Goal: Information Seeking & Learning: Learn about a topic

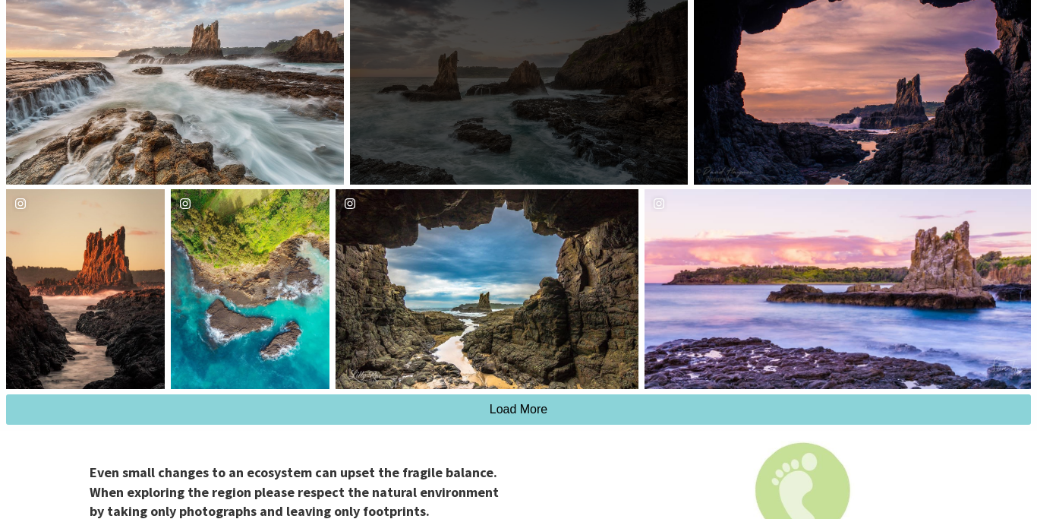
scroll to position [1412, 0]
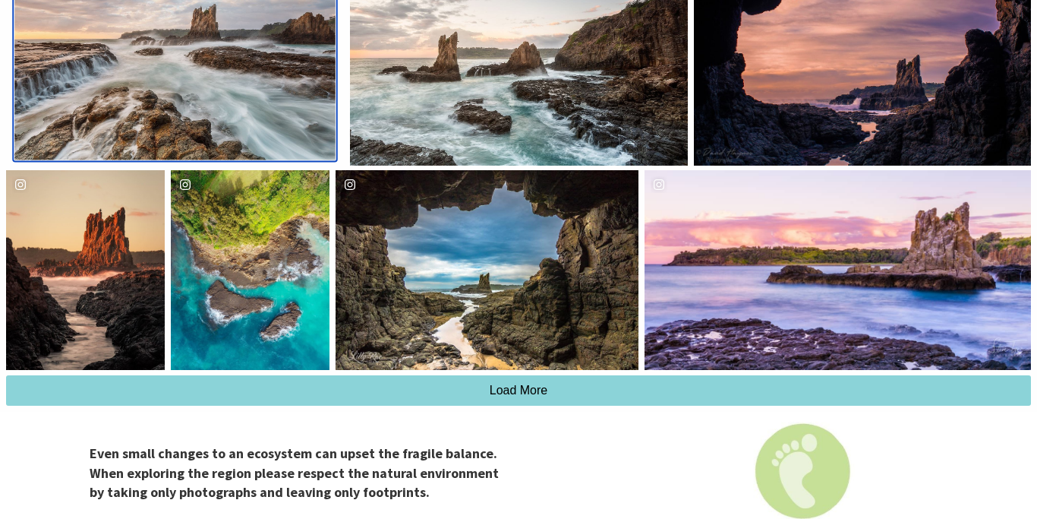
click at [235, 125] on div "Location Kiama" at bounding box center [282, 54] width 107 height 212
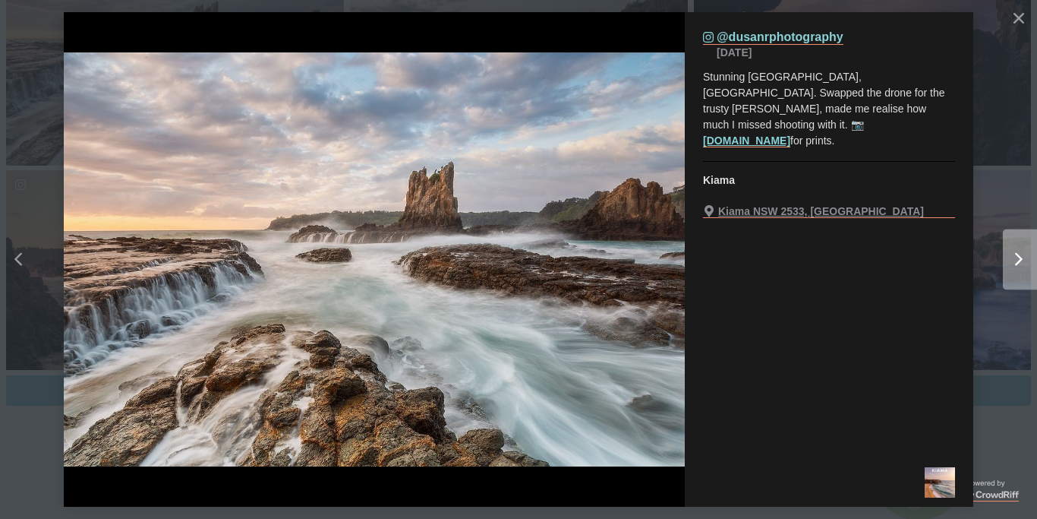
click at [1023, 258] on div "Right" at bounding box center [1033, 259] width 61 height 61
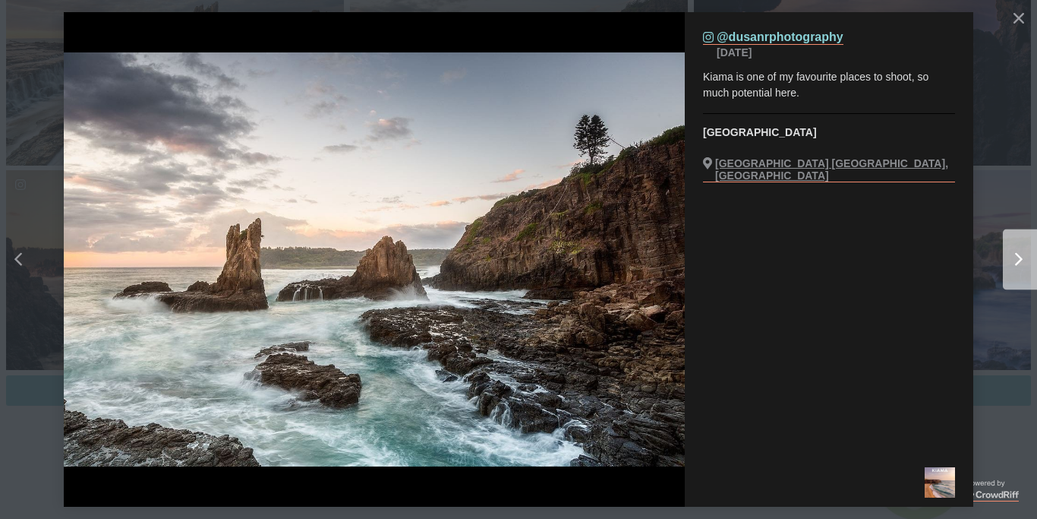
click at [1023, 258] on div "Right" at bounding box center [1033, 259] width 61 height 61
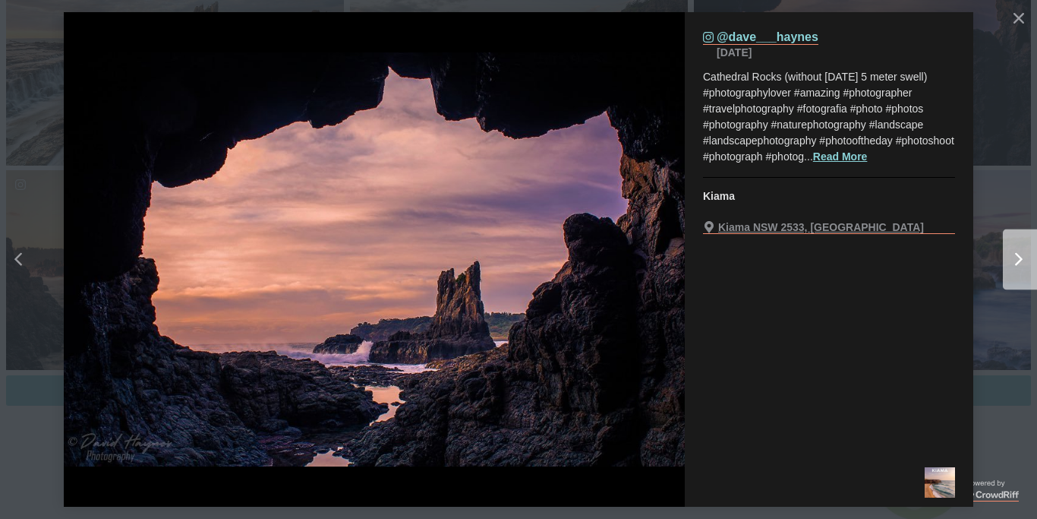
click at [1023, 258] on div "Right" at bounding box center [1033, 259] width 61 height 61
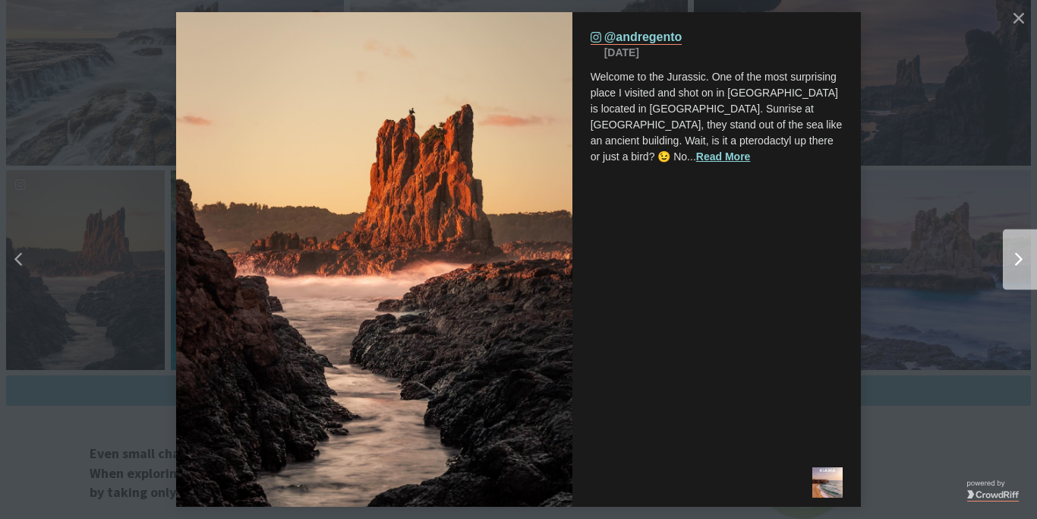
click at [1023, 258] on div "Right" at bounding box center [1033, 259] width 61 height 61
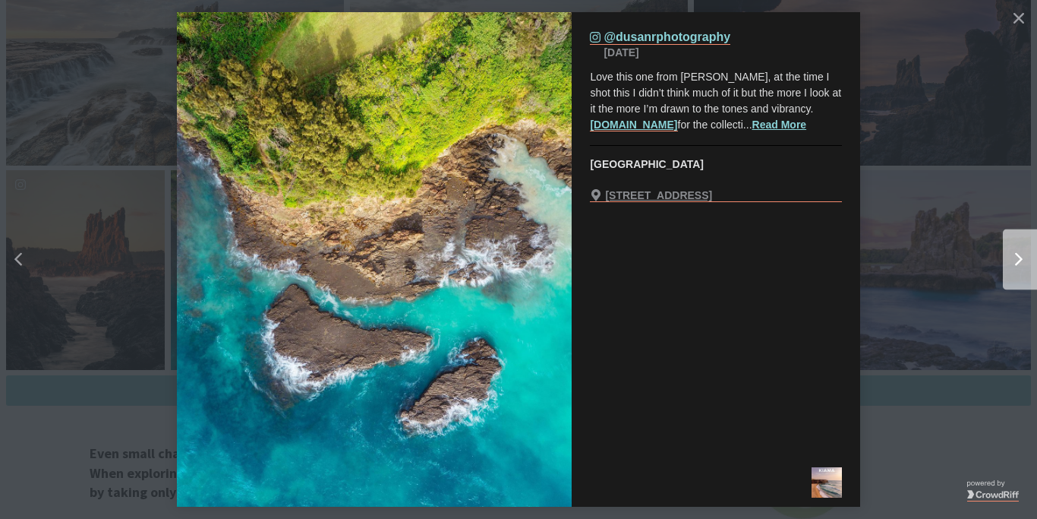
click at [1023, 258] on div "Right" at bounding box center [1033, 259] width 61 height 61
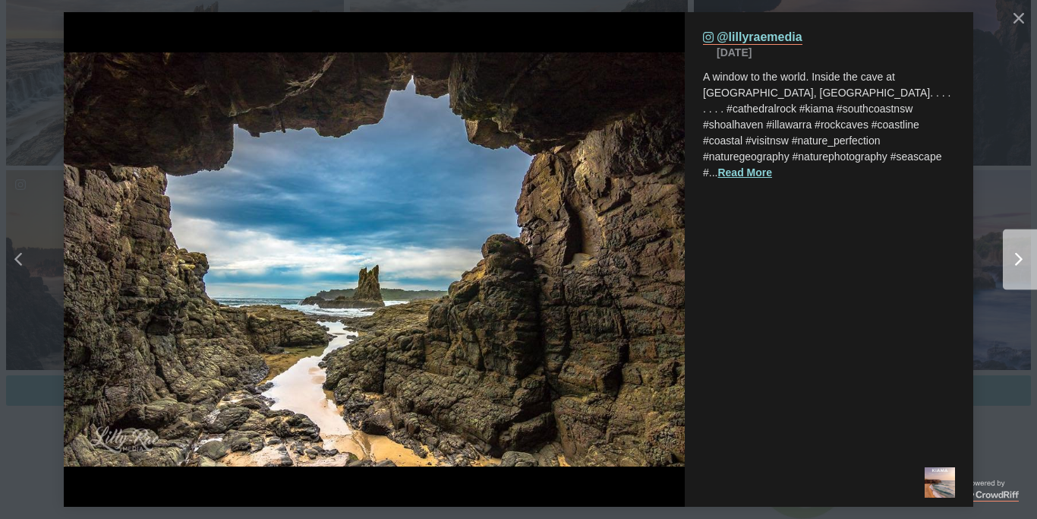
click at [1023, 258] on div "Right" at bounding box center [1033, 259] width 61 height 61
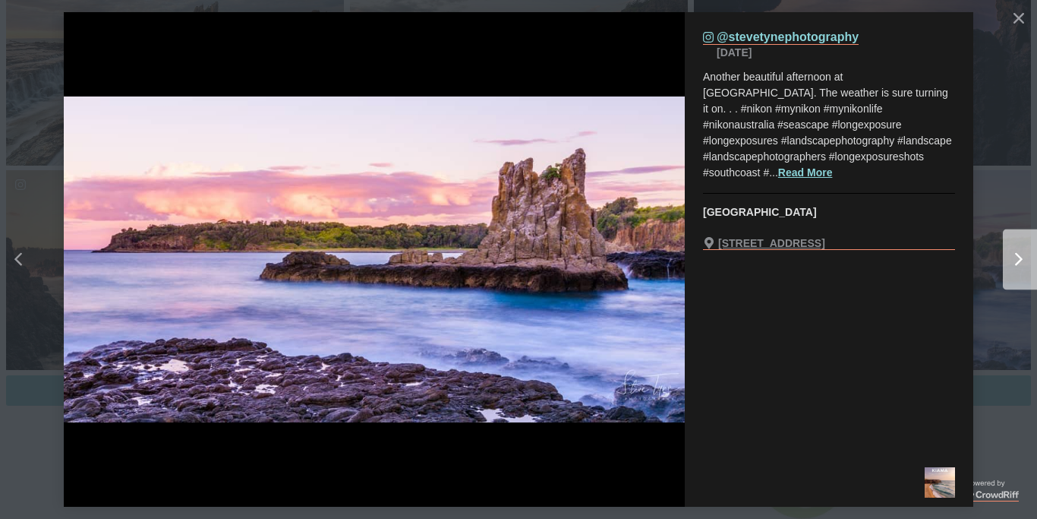
click at [1023, 258] on div "Right" at bounding box center [1033, 259] width 61 height 61
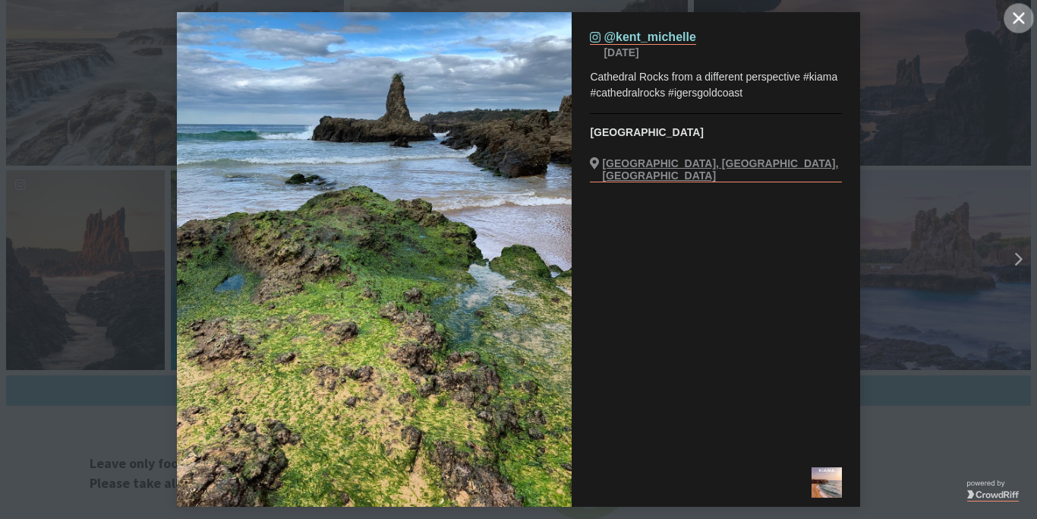
click at [1022, 23] on icon "close icon" at bounding box center [1018, 17] width 11 height 11
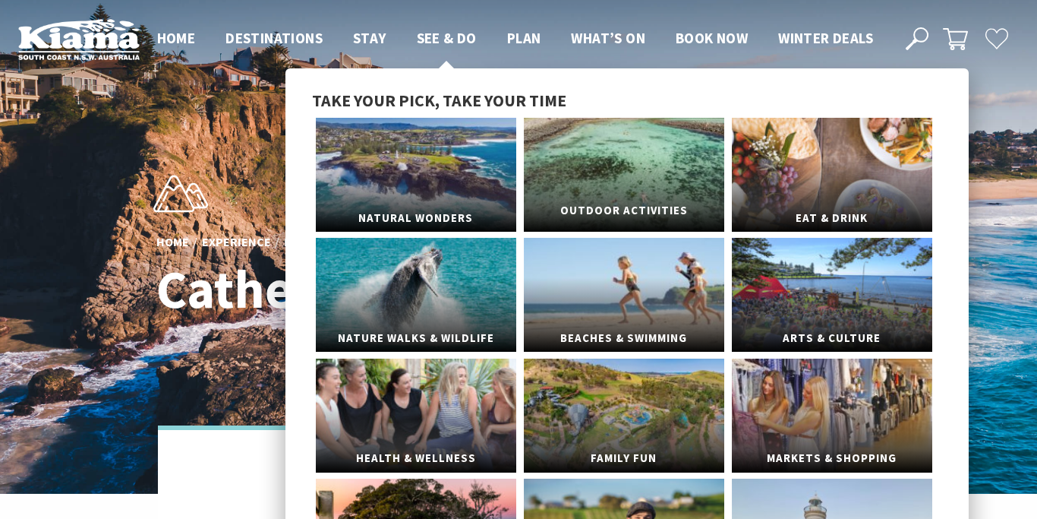
click at [595, 169] on link "Outdoor Activities" at bounding box center [624, 175] width 200 height 114
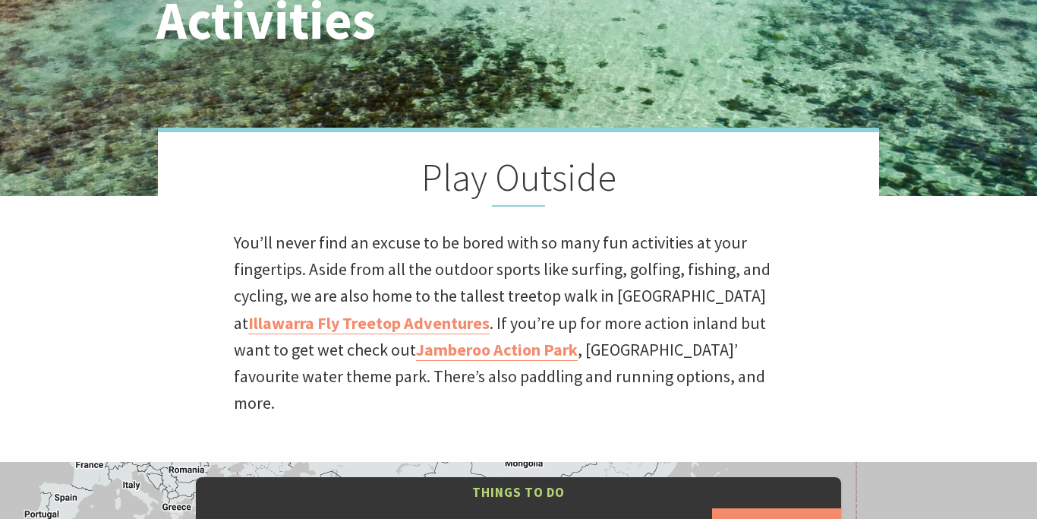
scroll to position [307, 0]
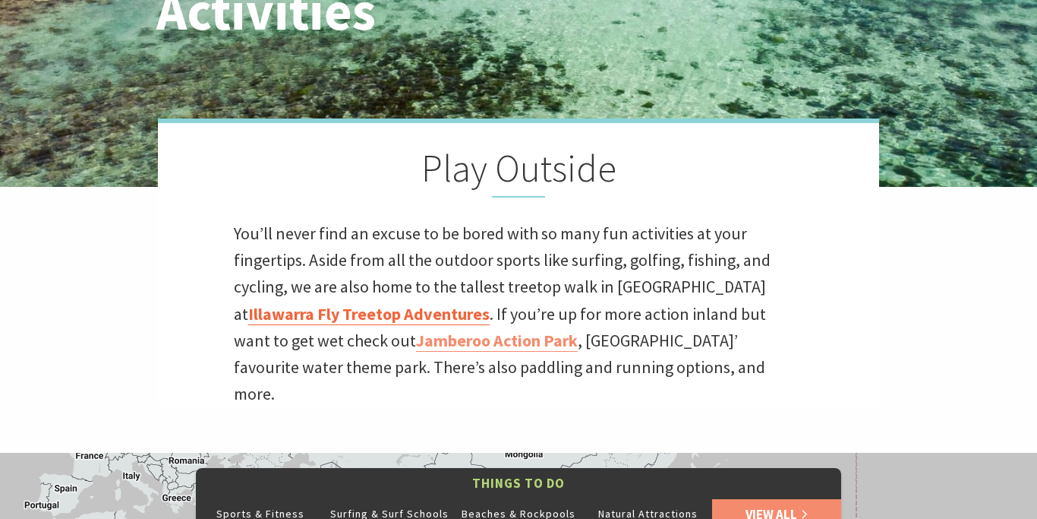
click at [449, 317] on link "Illawarra Fly Treetop Adventures" at bounding box center [368, 314] width 241 height 22
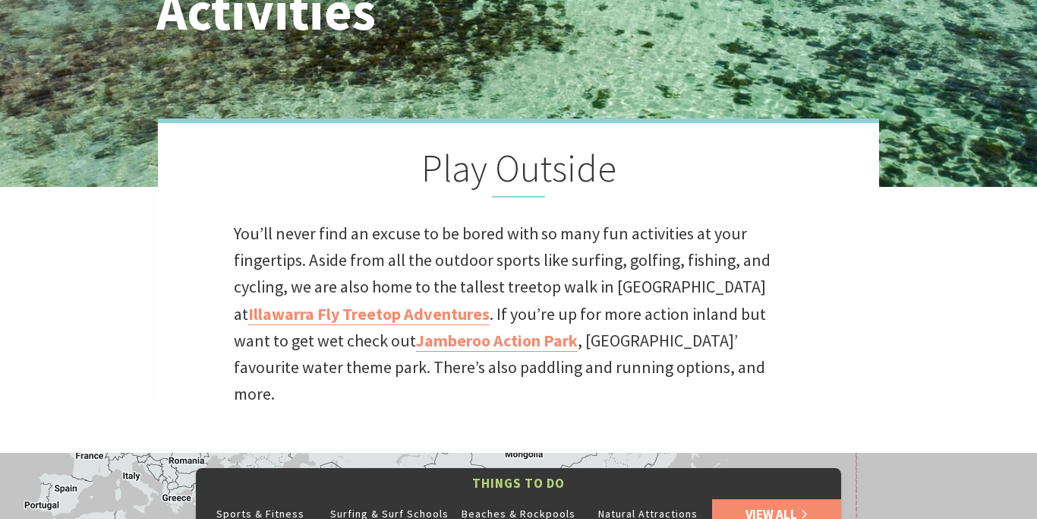
scroll to position [0, 0]
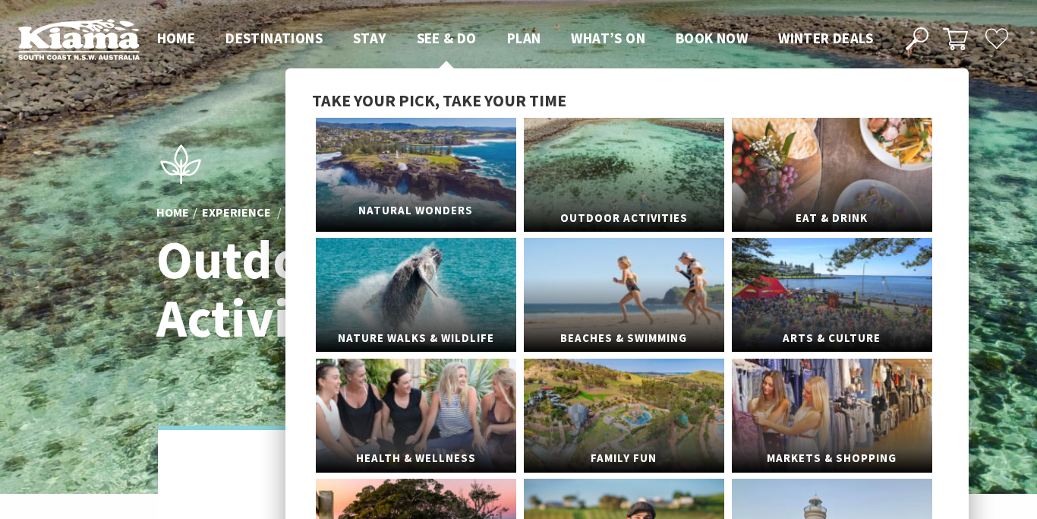
click at [421, 165] on link "Natural Wonders" at bounding box center [416, 175] width 200 height 114
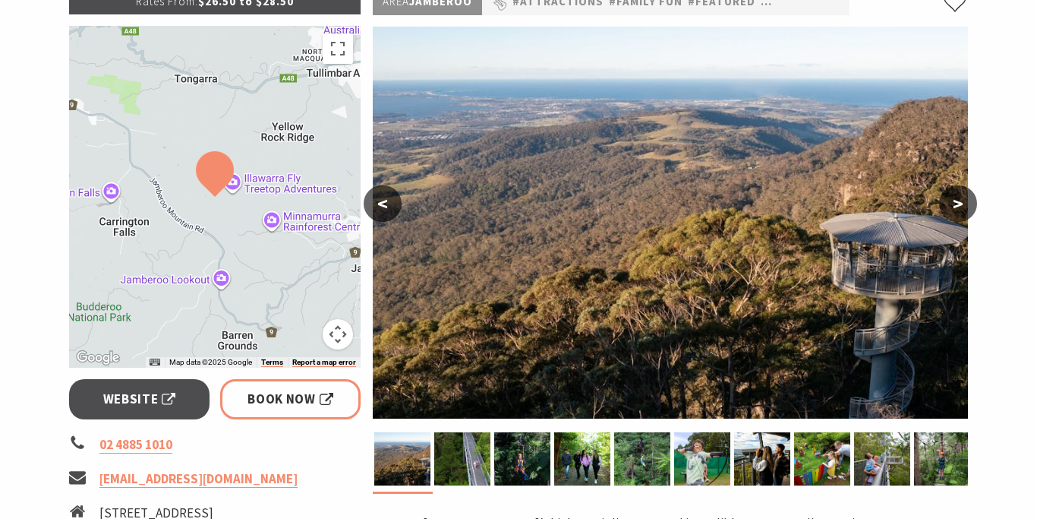
scroll to position [263, 0]
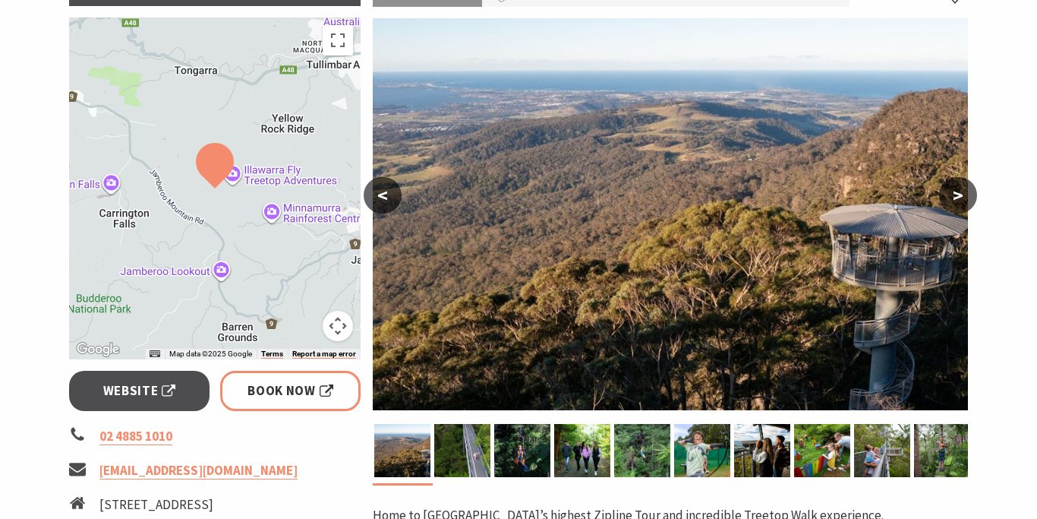
click at [960, 192] on button ">" at bounding box center [958, 195] width 38 height 36
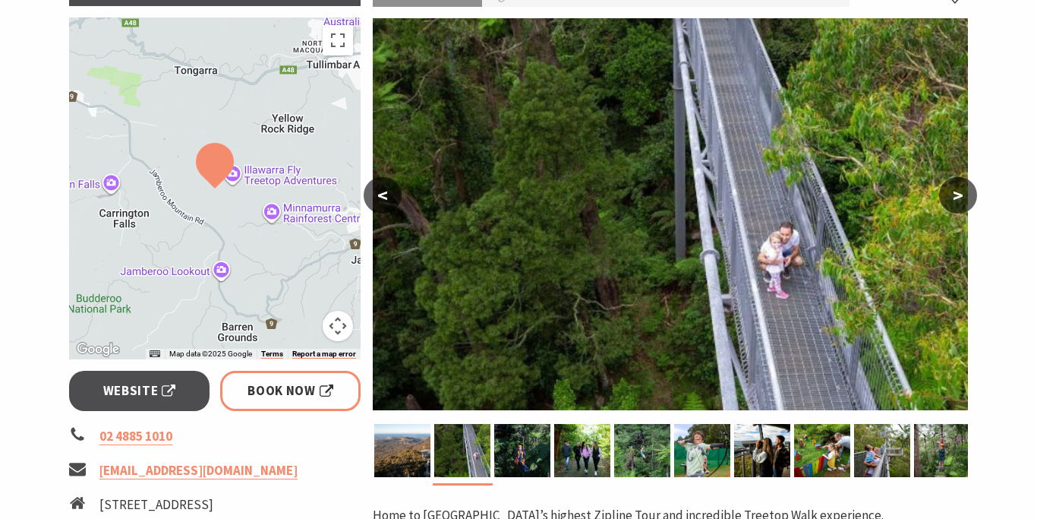
click at [960, 192] on button ">" at bounding box center [958, 195] width 38 height 36
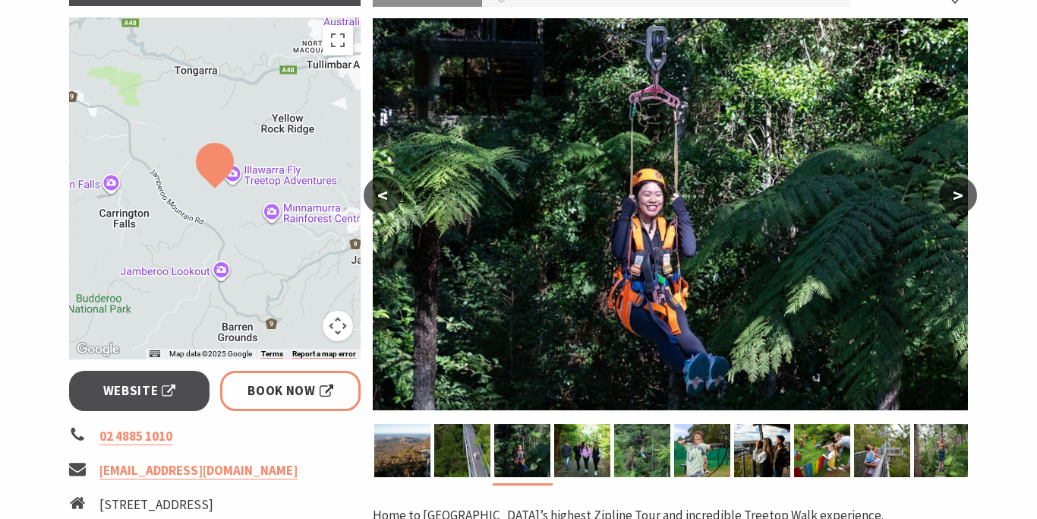
click at [960, 192] on button ">" at bounding box center [958, 195] width 38 height 36
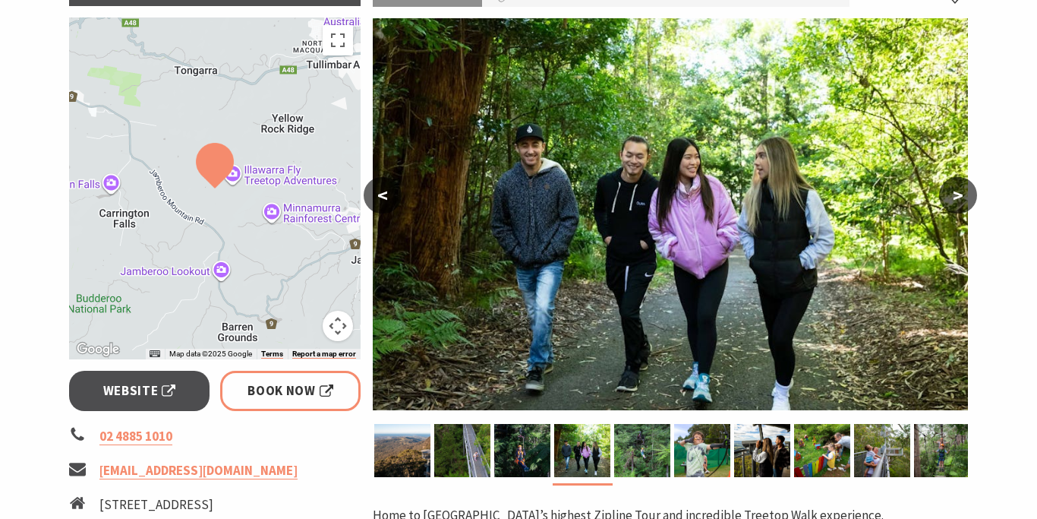
click at [960, 192] on button ">" at bounding box center [958, 195] width 38 height 36
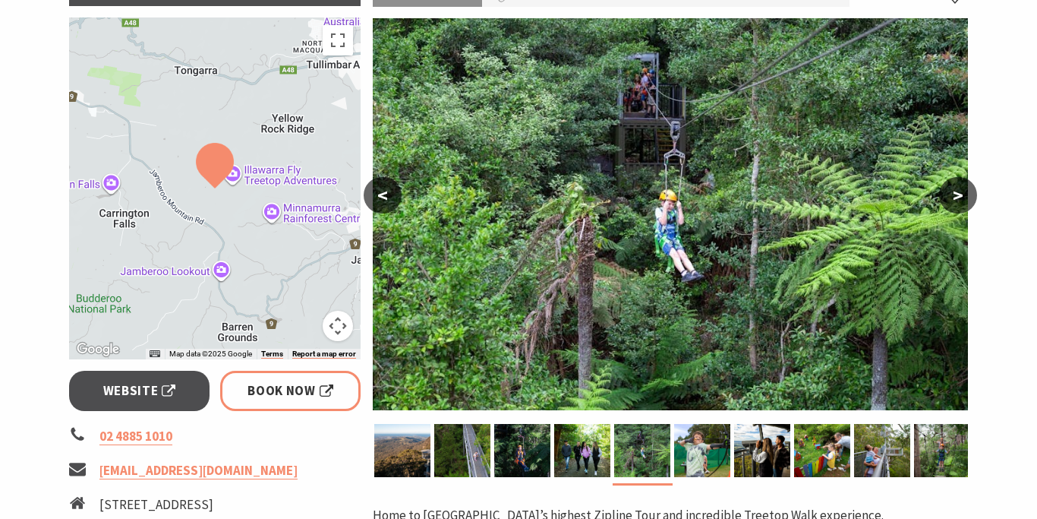
click at [960, 192] on button ">" at bounding box center [958, 195] width 38 height 36
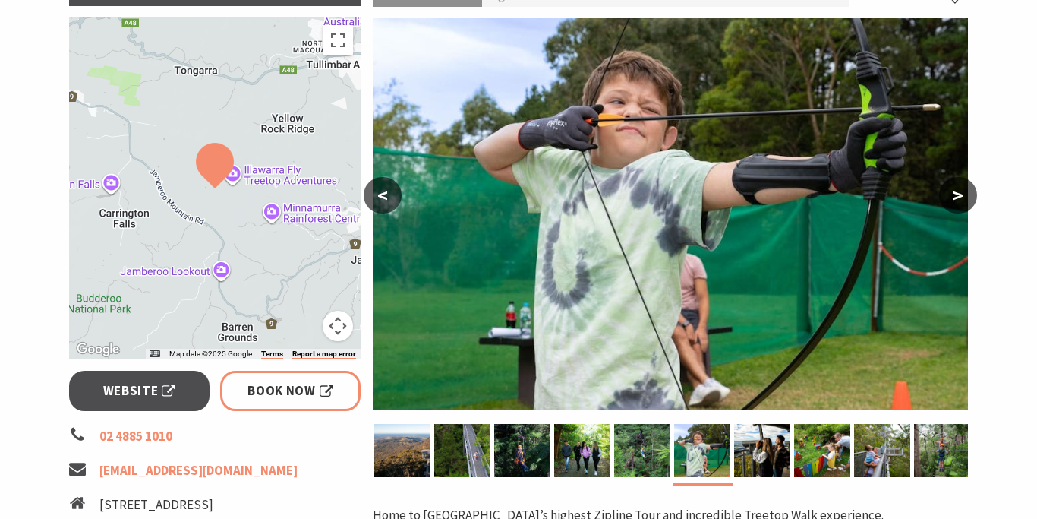
click at [960, 192] on button ">" at bounding box center [958, 195] width 38 height 36
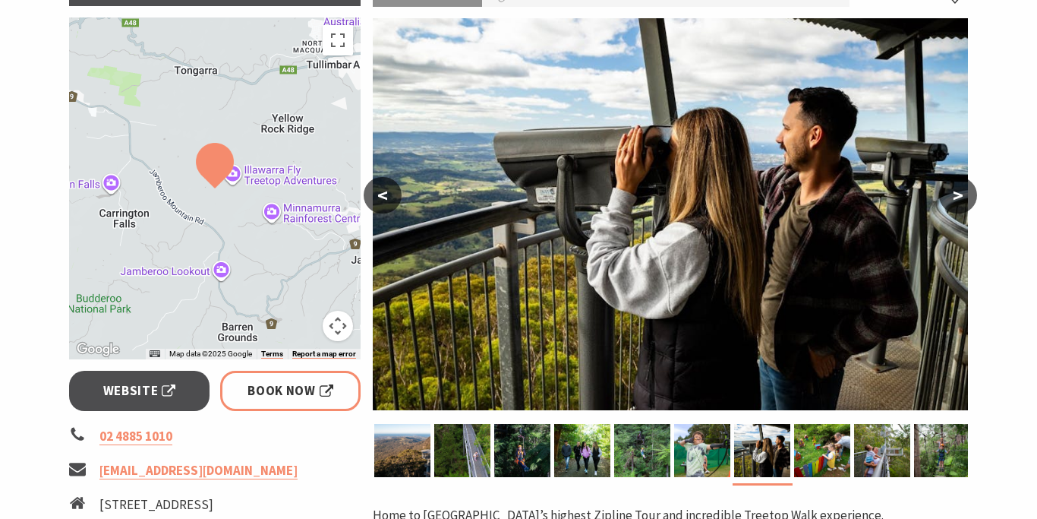
click at [960, 192] on button ">" at bounding box center [958, 195] width 38 height 36
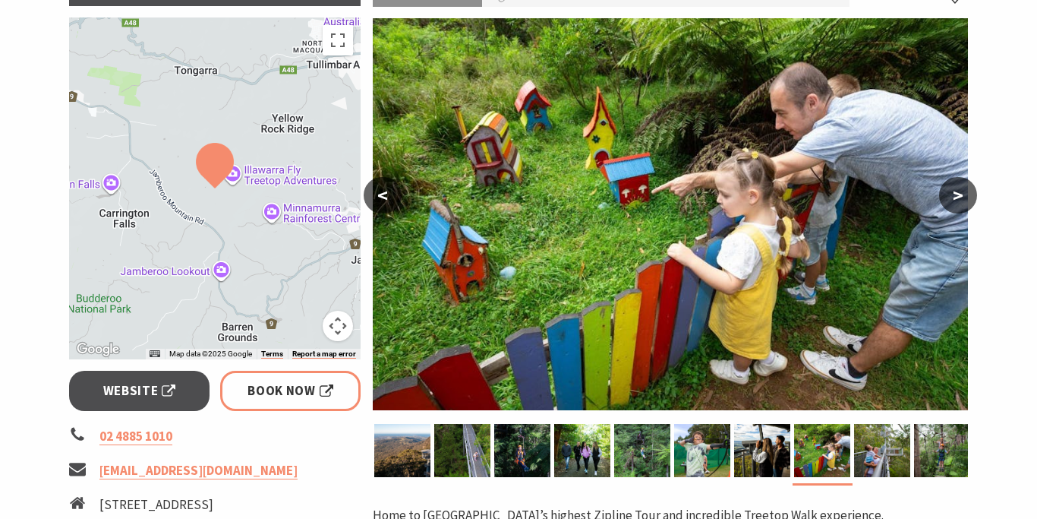
click at [960, 192] on button ">" at bounding box center [958, 195] width 38 height 36
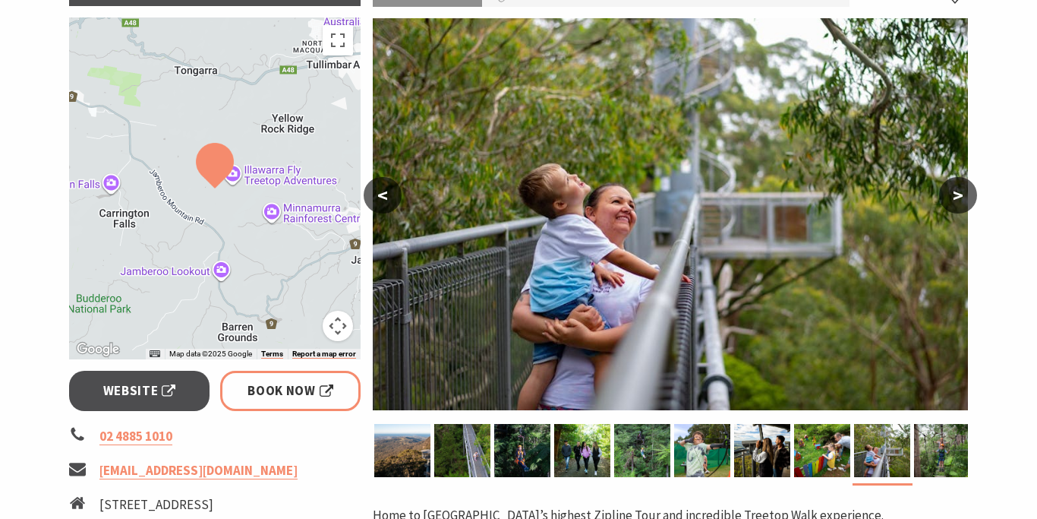
click at [960, 192] on button ">" at bounding box center [958, 195] width 38 height 36
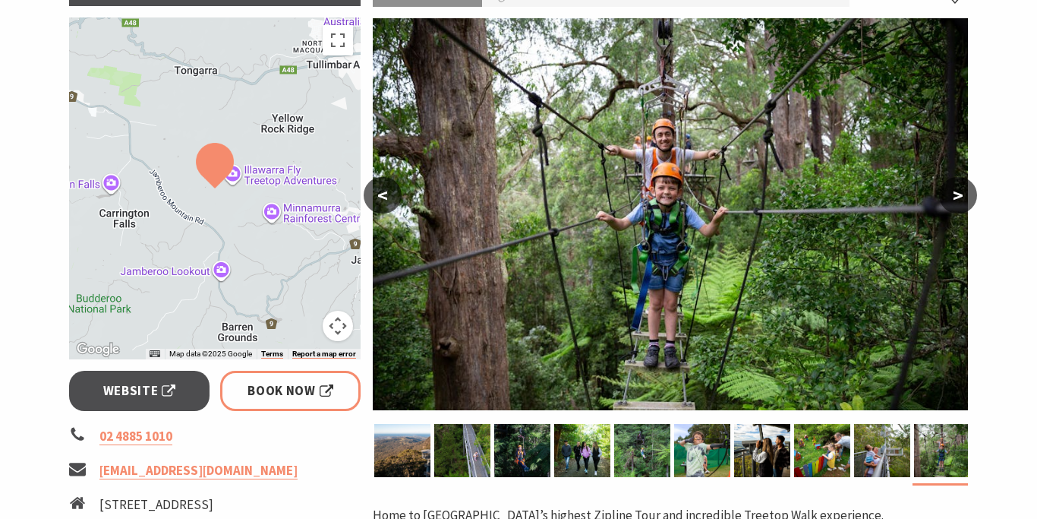
click at [960, 192] on button ">" at bounding box center [958, 195] width 38 height 36
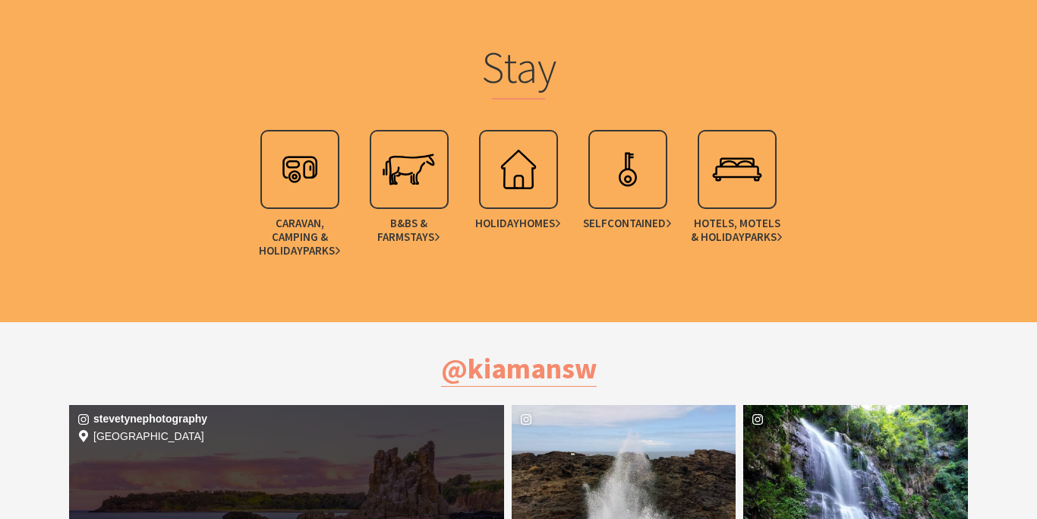
scroll to position [3558, 0]
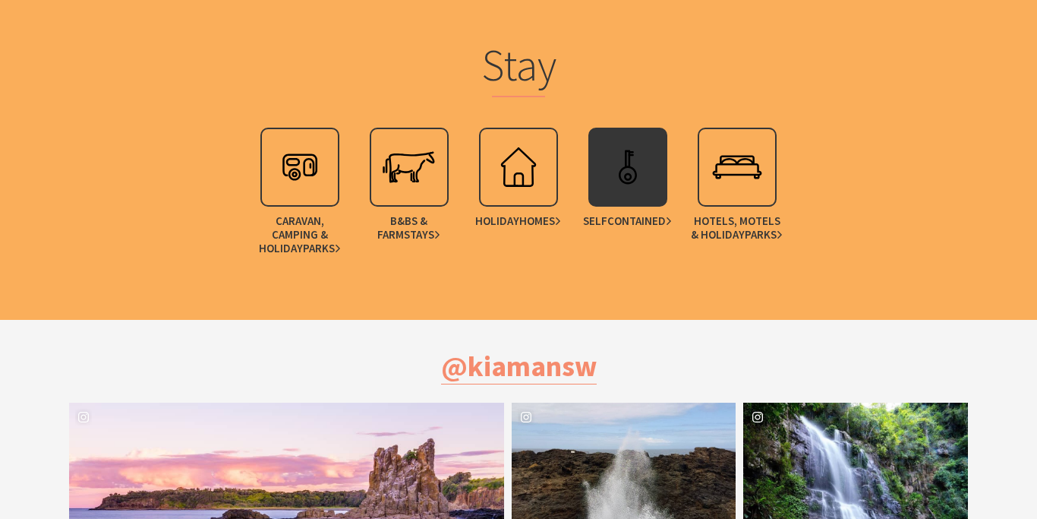
click at [620, 176] on img at bounding box center [627, 167] width 61 height 61
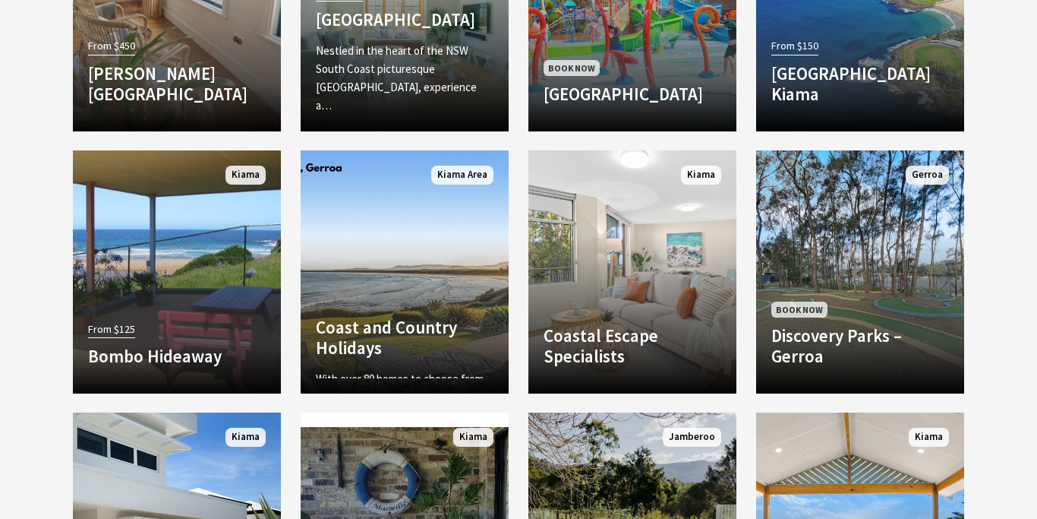
scroll to position [1433, 0]
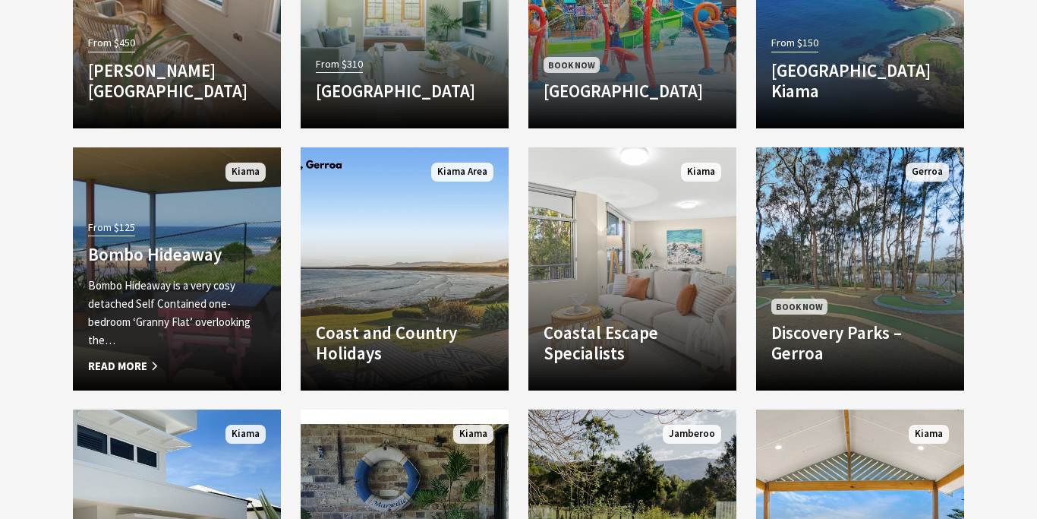
click at [245, 272] on div "From $125 Bombo Hideaway Bombo Hideaway is a very cosy detached Self Contained …" at bounding box center [177, 295] width 208 height 159
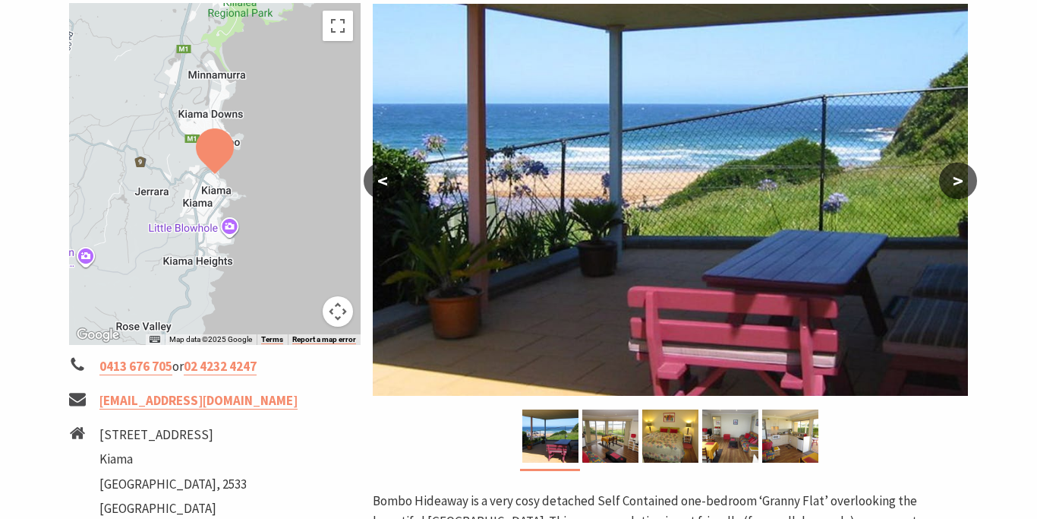
scroll to position [291, 0]
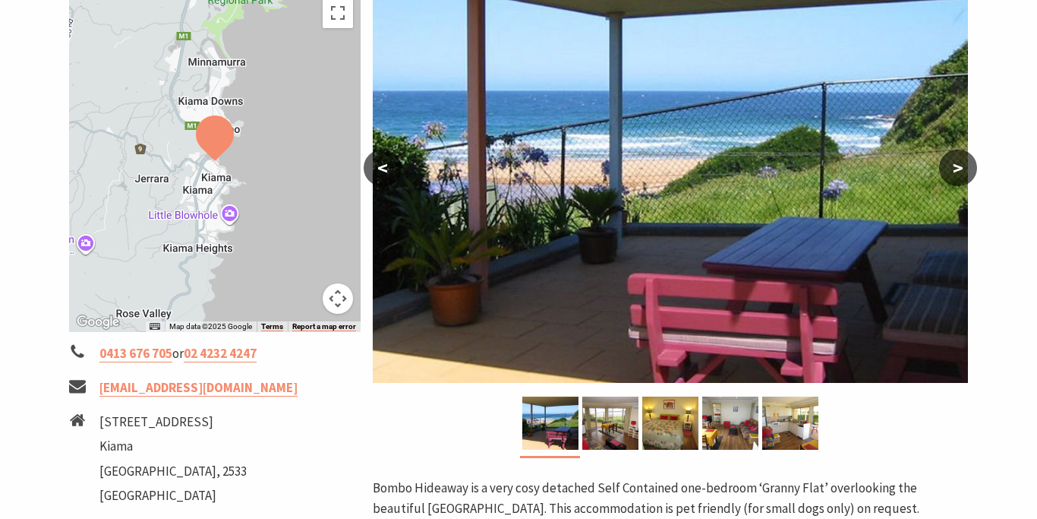
click at [957, 164] on button ">" at bounding box center [958, 168] width 38 height 36
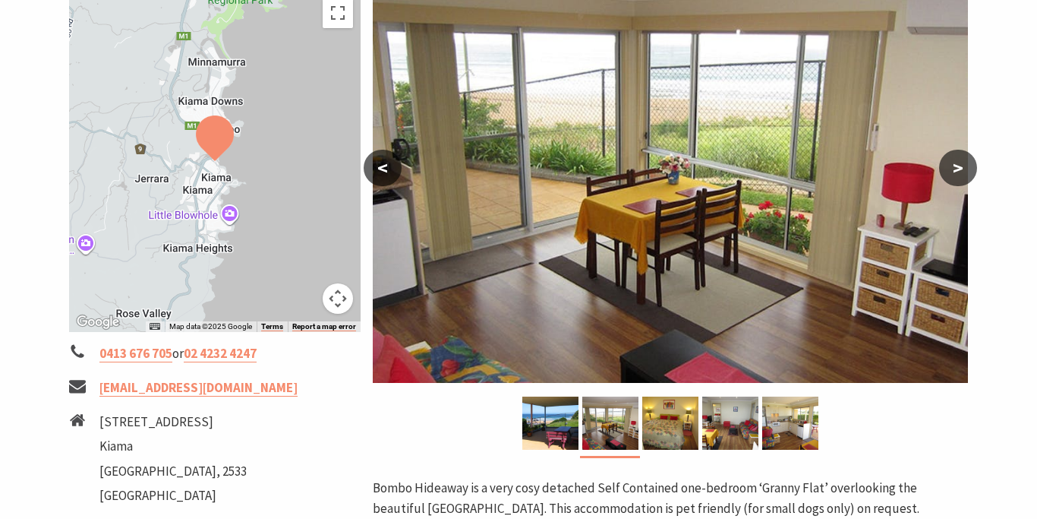
click at [957, 164] on button ">" at bounding box center [958, 168] width 38 height 36
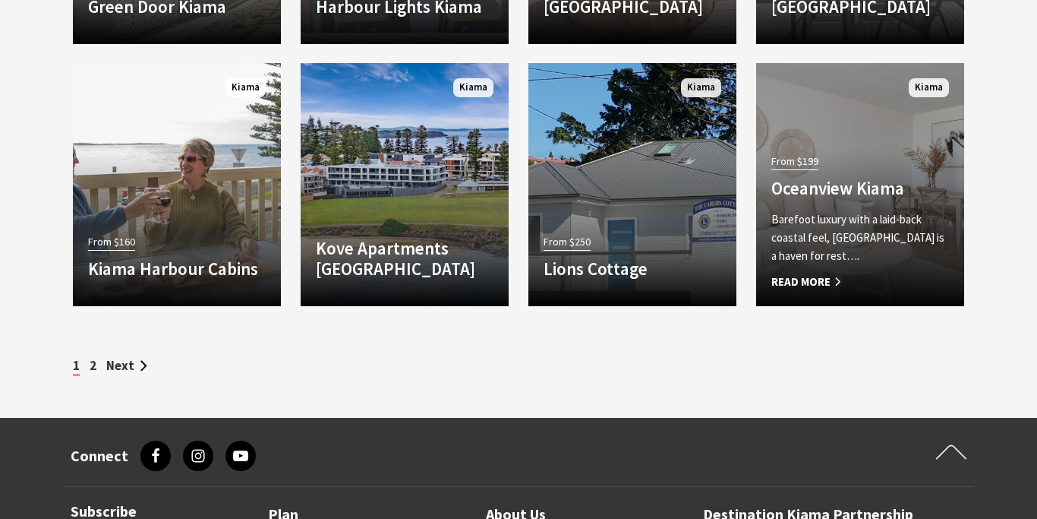
scroll to position [2047, 0]
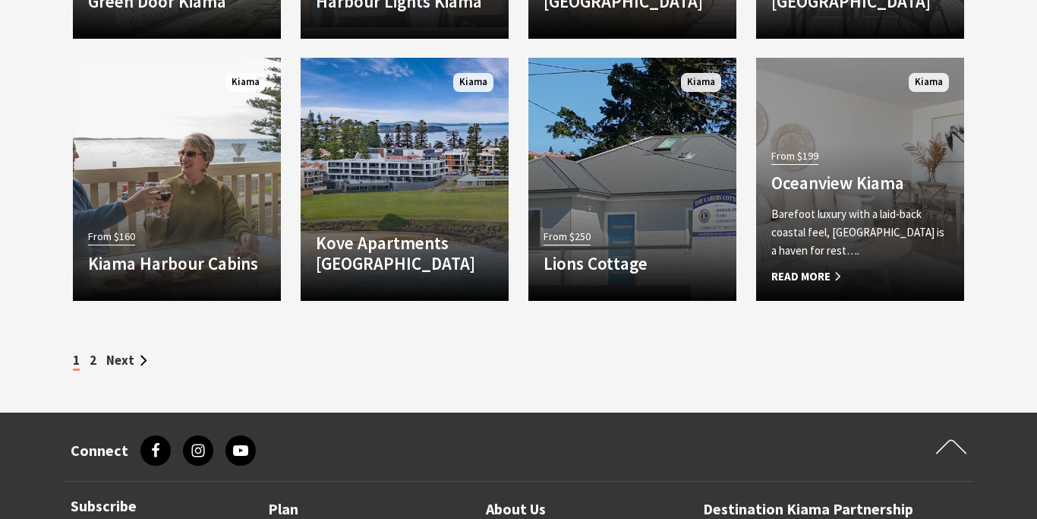
click at [823, 218] on p "Barefoot luxury with a laid-back coastal feel, Oceanview Kiama is a haven for r…" at bounding box center [860, 232] width 178 height 55
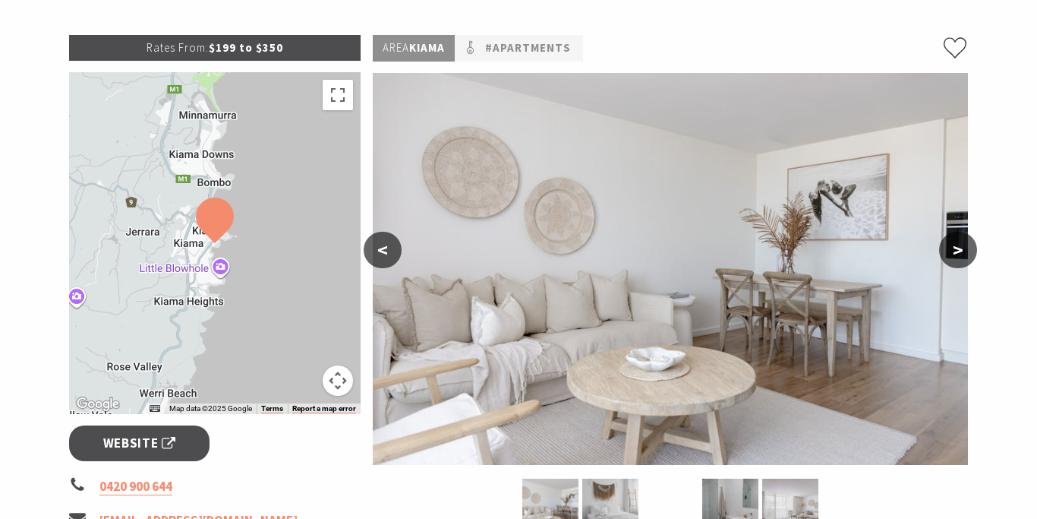
scroll to position [217, 0]
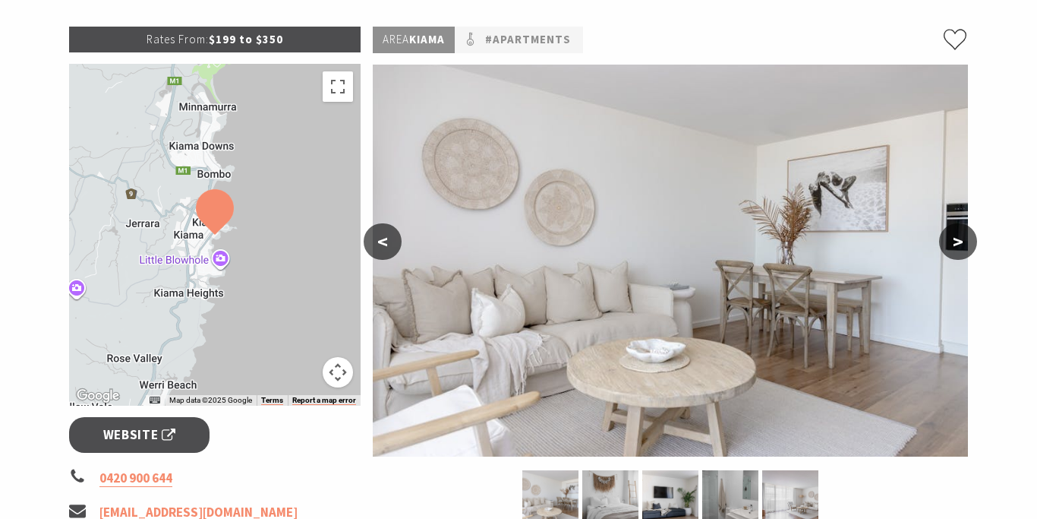
click at [955, 244] on button ">" at bounding box center [958, 241] width 38 height 36
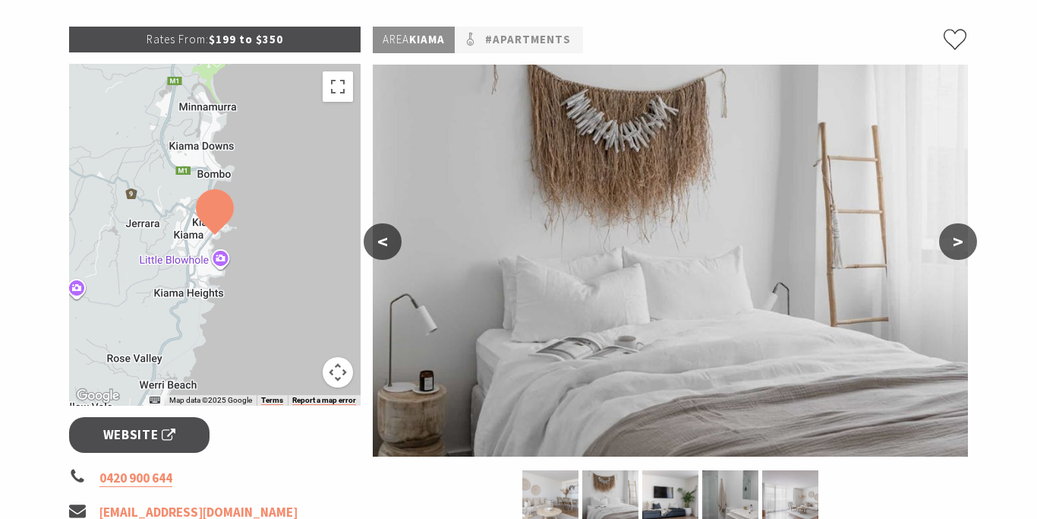
click at [955, 244] on button ">" at bounding box center [958, 241] width 38 height 36
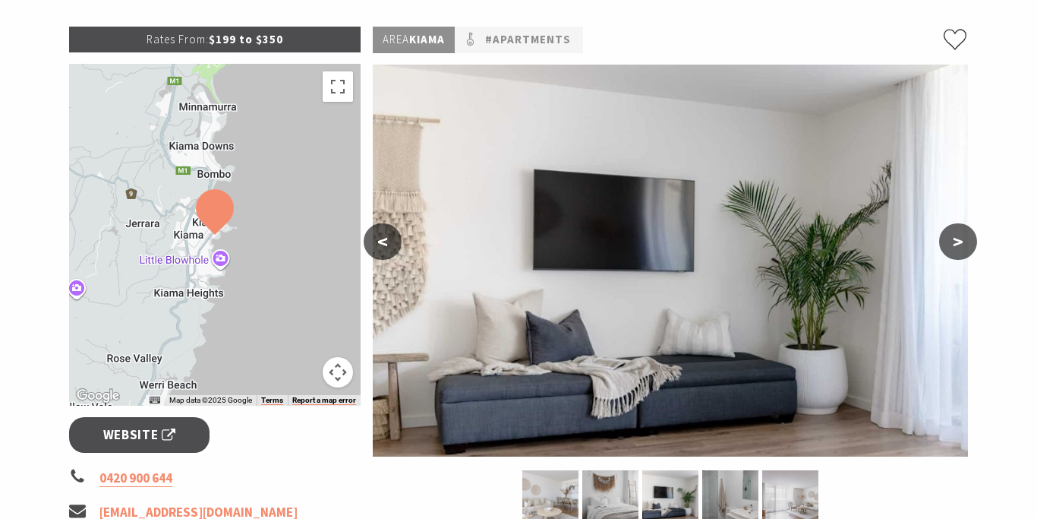
click at [955, 244] on button ">" at bounding box center [958, 241] width 38 height 36
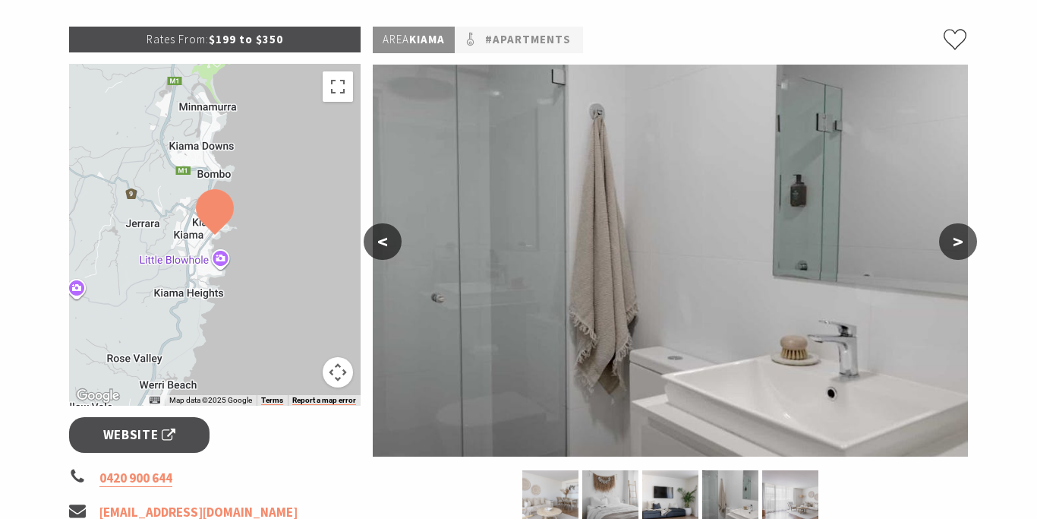
click at [955, 244] on button ">" at bounding box center [958, 241] width 38 height 36
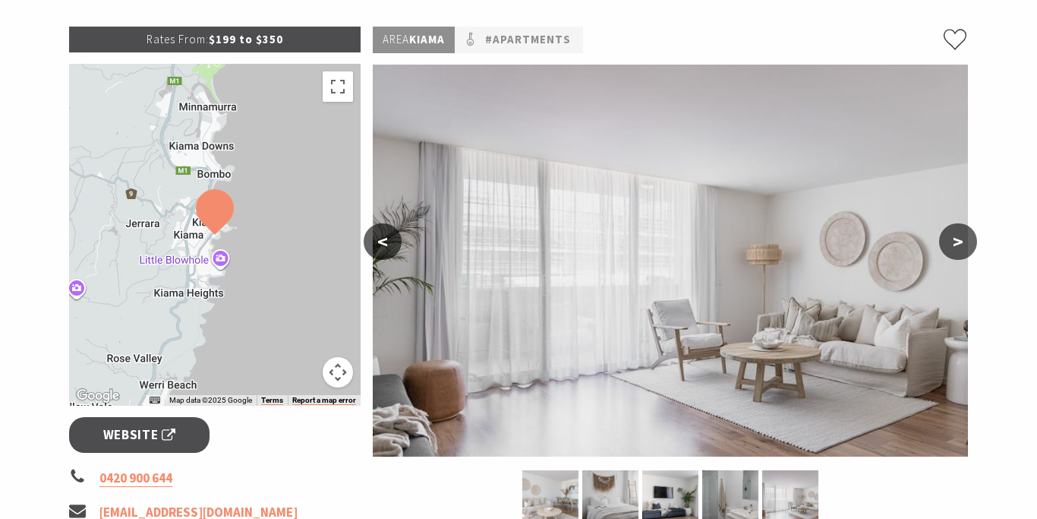
click at [955, 244] on button ">" at bounding box center [958, 241] width 38 height 36
click at [955, 241] on button ">" at bounding box center [958, 241] width 38 height 36
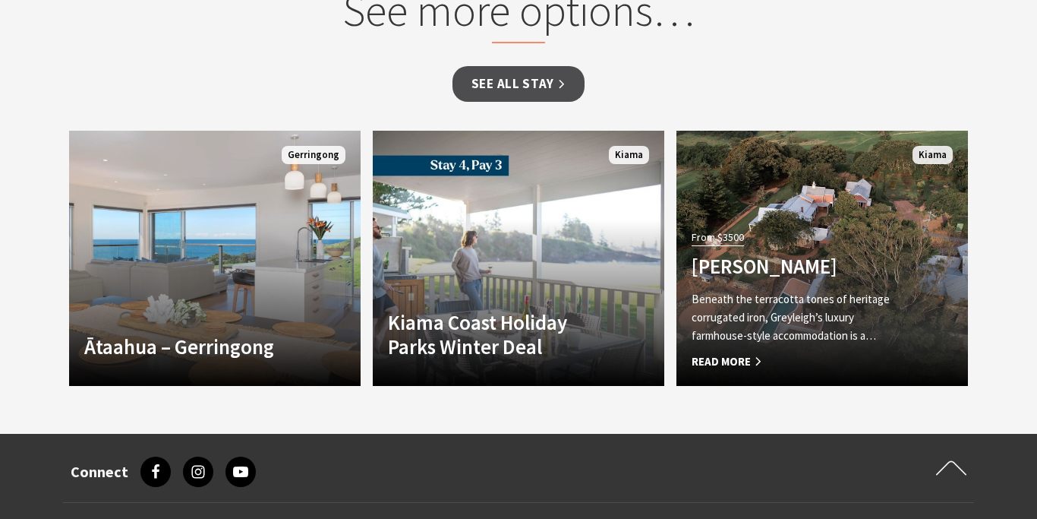
scroll to position [0, 0]
